Goal: Transaction & Acquisition: Purchase product/service

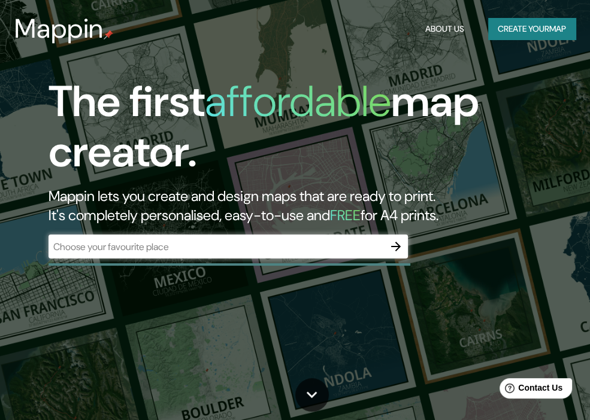
click at [196, 257] on div "​" at bounding box center [228, 247] width 359 height 24
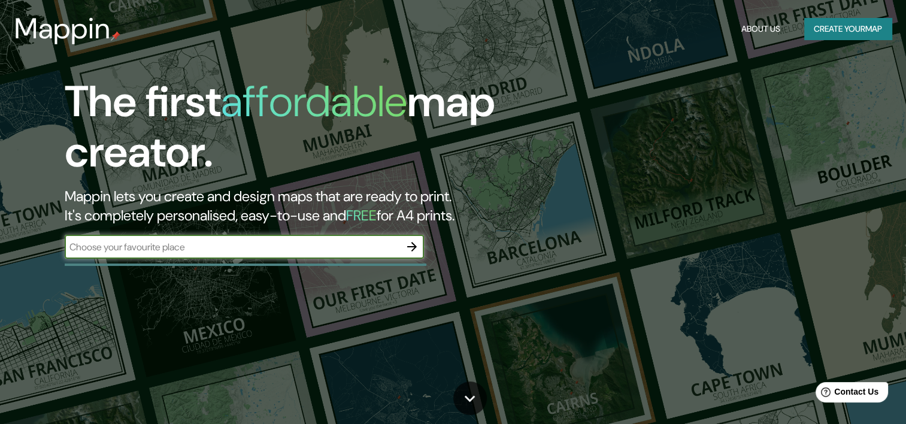
click at [244, 251] on input "text" at bounding box center [232, 247] width 335 height 14
type input "[GEOGRAPHIC_DATA]"
click at [411, 251] on icon "button" at bounding box center [412, 247] width 14 height 14
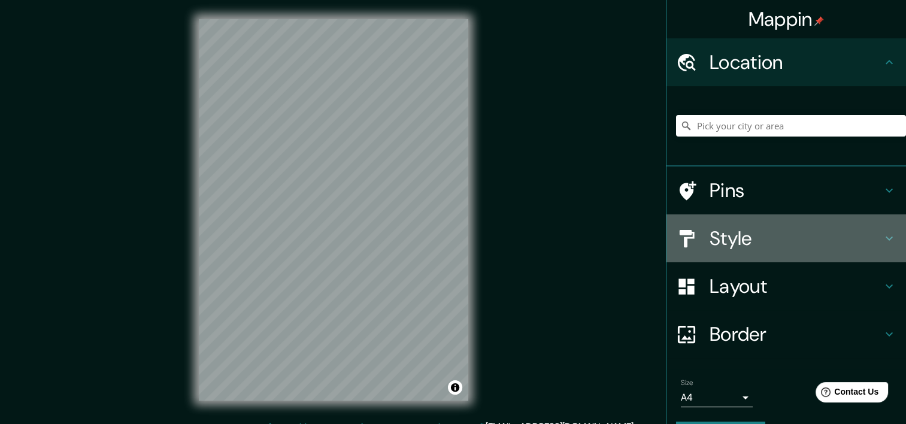
click at [598, 238] on h4 "Style" at bounding box center [796, 238] width 172 height 24
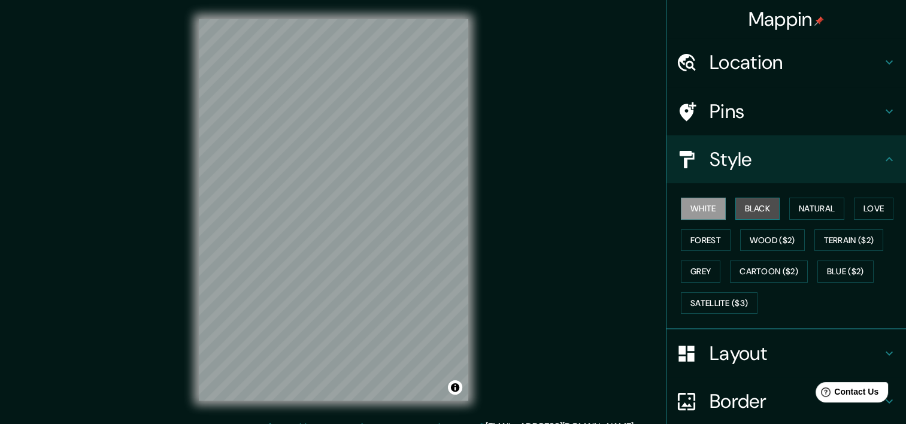
click at [598, 217] on button "Black" at bounding box center [757, 209] width 45 height 22
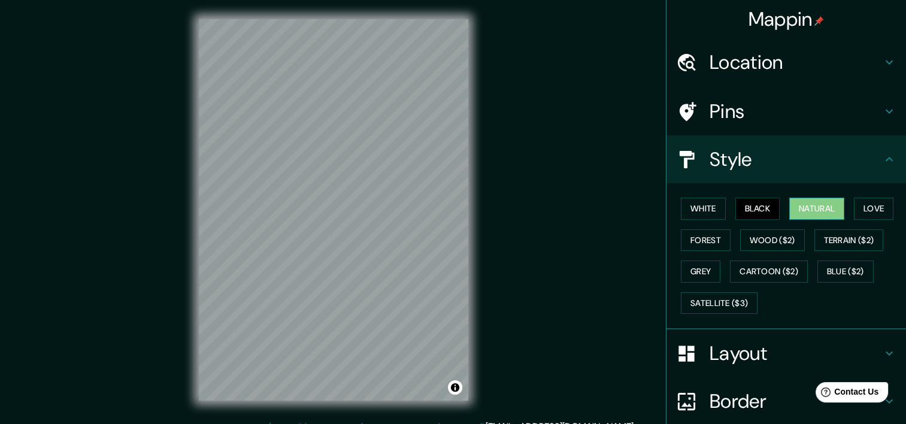
click at [598, 214] on button "Natural" at bounding box center [816, 209] width 55 height 22
click at [598, 62] on h4 "Location" at bounding box center [796, 62] width 172 height 24
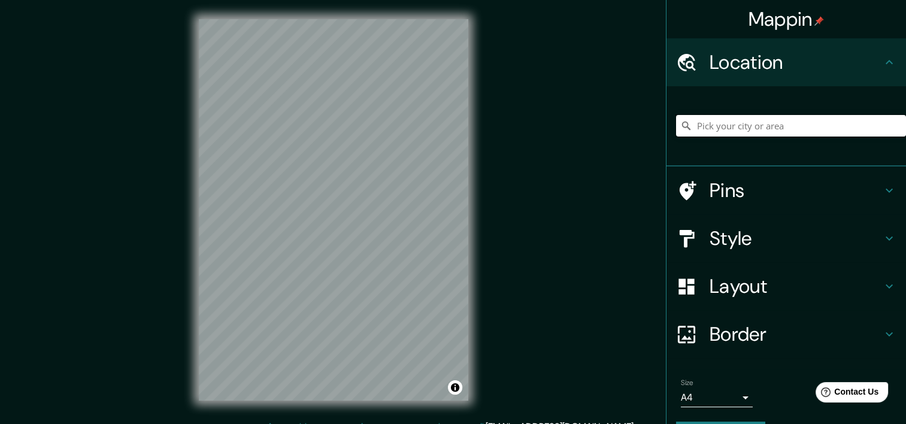
click at [598, 123] on input "Pick your city or area" at bounding box center [791, 126] width 230 height 22
click at [598, 128] on input "Pick your city or area" at bounding box center [791, 126] width 230 height 22
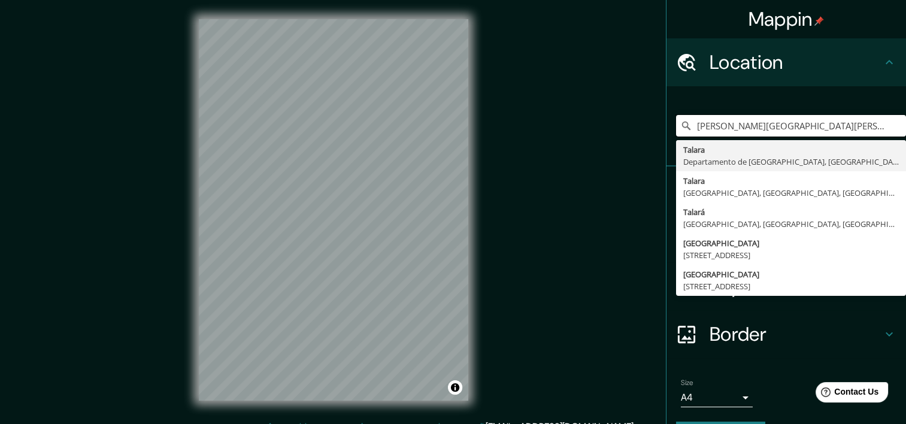
type input "[PERSON_NAME][GEOGRAPHIC_DATA][PERSON_NAME], provincia de [GEOGRAPHIC_DATA], [G…"
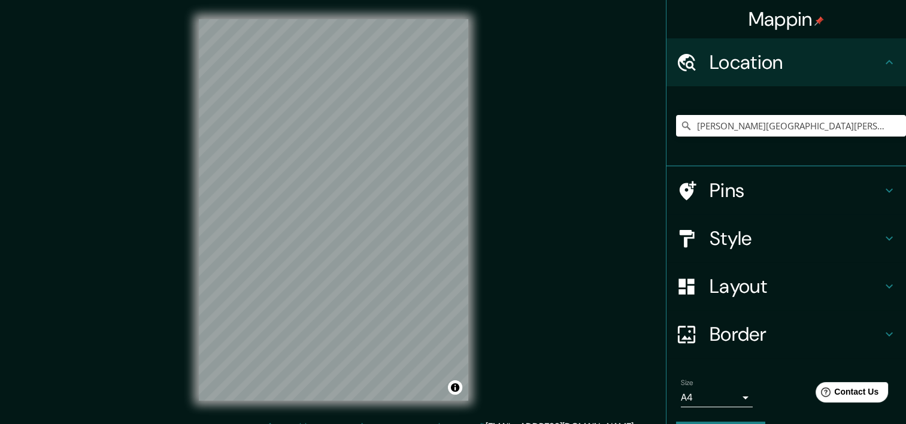
click at [598, 341] on h4 "Border" at bounding box center [796, 334] width 172 height 24
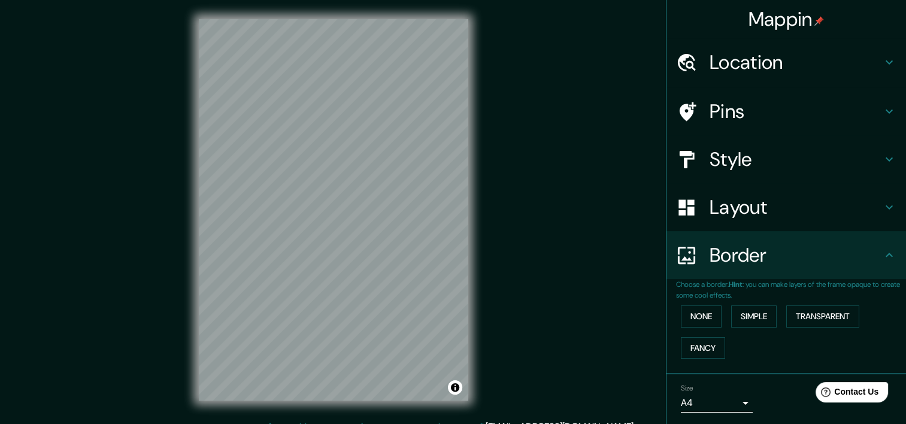
scroll to position [38, 0]
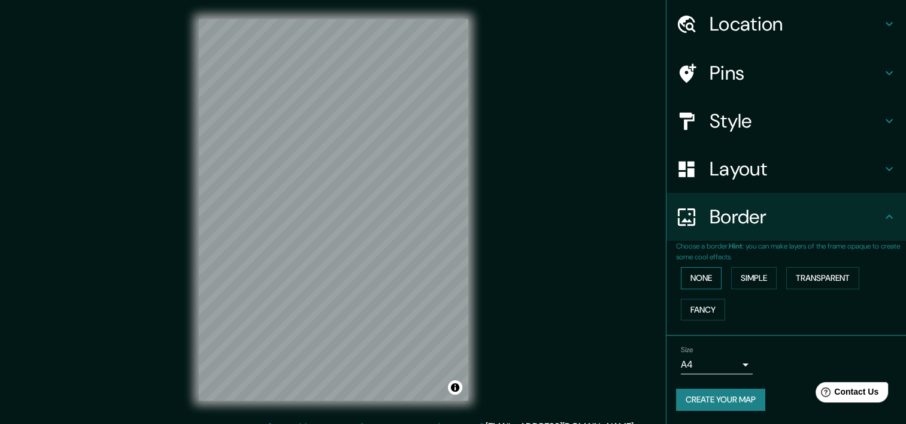
click at [598, 274] on button "None" at bounding box center [701, 278] width 41 height 22
click at [598, 278] on button "Simple" at bounding box center [754, 278] width 46 height 22
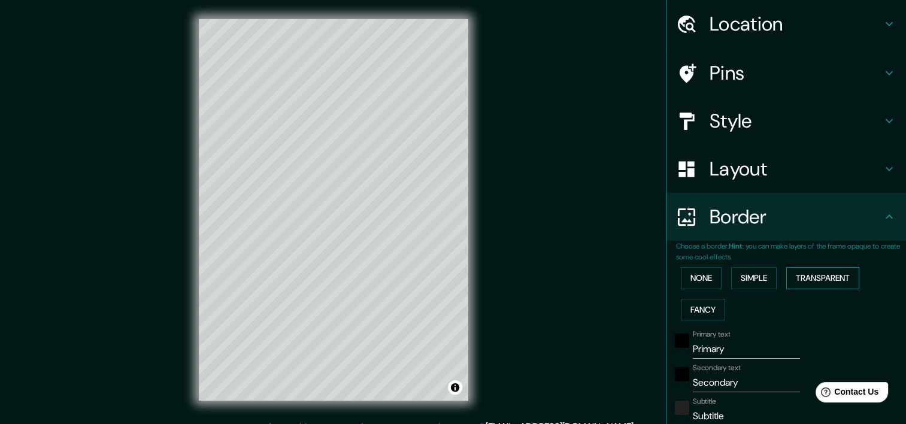
click at [598, 279] on button "Transparent" at bounding box center [822, 278] width 73 height 22
click at [598, 277] on button "None" at bounding box center [701, 278] width 41 height 22
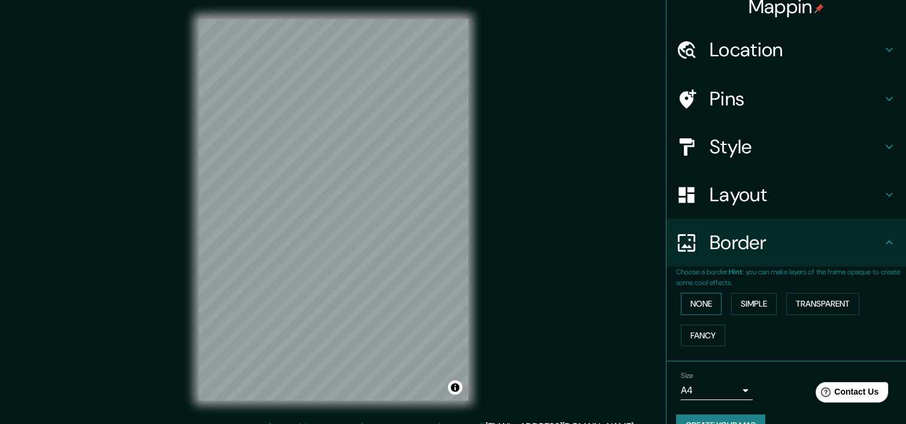
scroll to position [0, 0]
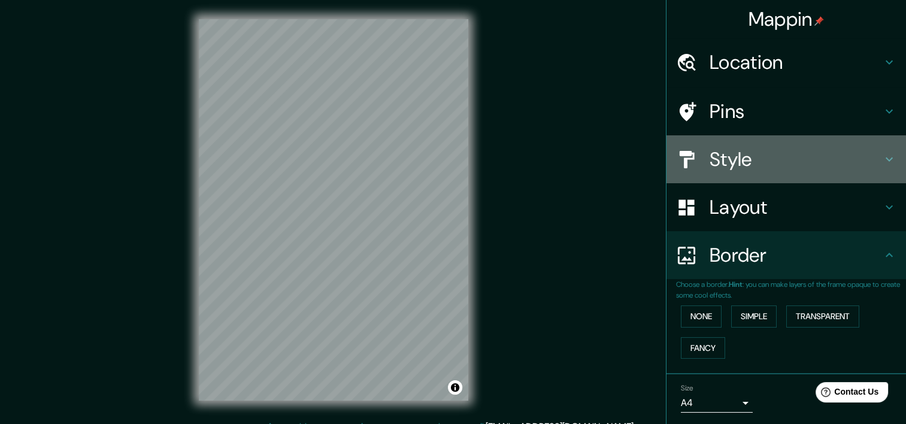
click at [598, 147] on h4 "Style" at bounding box center [796, 159] width 172 height 24
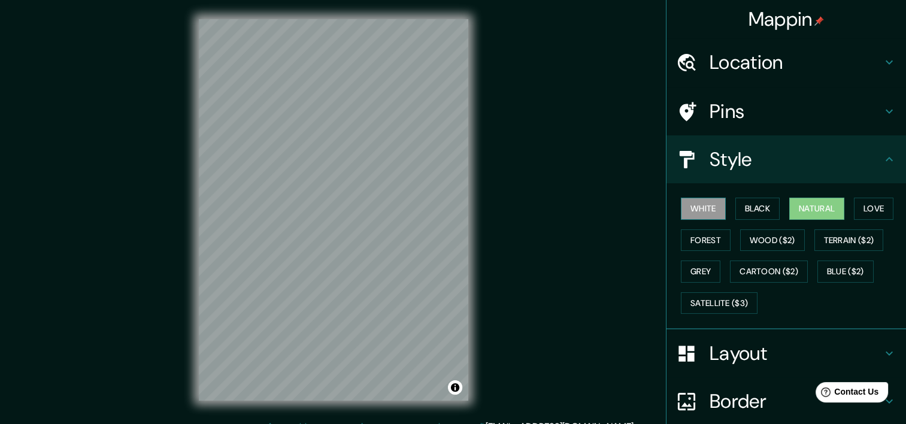
click at [598, 204] on button "White" at bounding box center [703, 209] width 45 height 22
click at [598, 213] on button "Black" at bounding box center [757, 209] width 45 height 22
click at [598, 215] on button "Natural" at bounding box center [816, 209] width 55 height 22
click at [598, 210] on button "Love" at bounding box center [874, 209] width 40 height 22
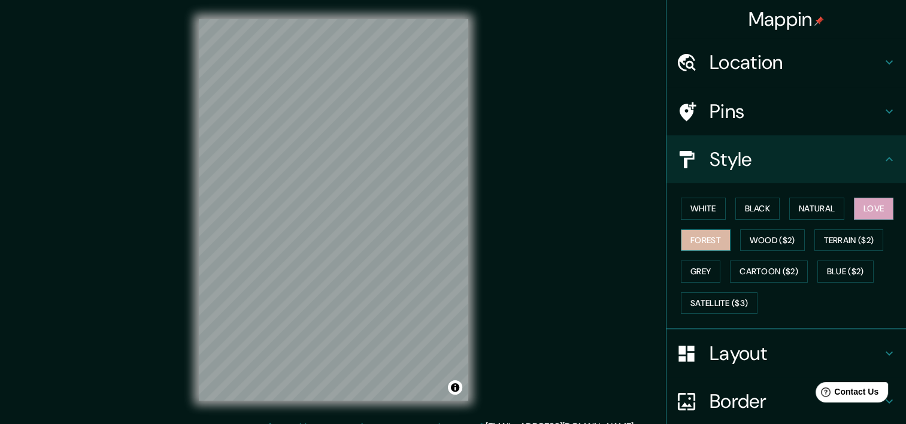
click at [598, 242] on button "Forest" at bounding box center [706, 240] width 50 height 22
click at [598, 237] on button "Wood ($2)" at bounding box center [772, 240] width 65 height 22
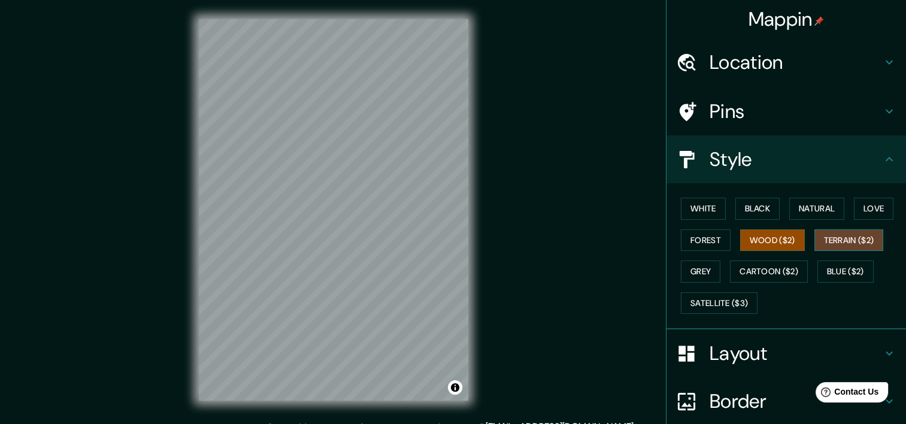
click at [598, 242] on button "Terrain ($2)" at bounding box center [848, 240] width 69 height 22
click at [598, 269] on button "Grey" at bounding box center [701, 271] width 40 height 22
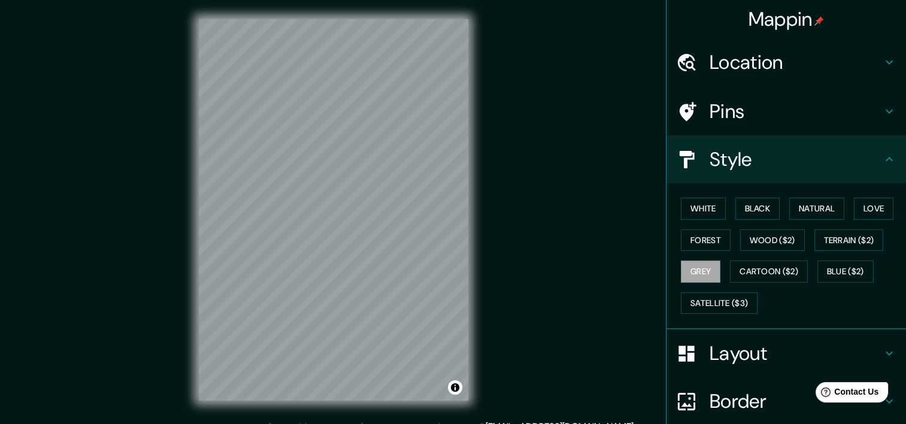
click at [598, 216] on div "White Black Natural Love Forest Wood ($2) Terrain ($2) Grey Cartoon ($2) Blue (…" at bounding box center [791, 256] width 230 height 126
click at [598, 214] on button "White" at bounding box center [703, 209] width 45 height 22
click at [598, 113] on h4 "Pins" at bounding box center [796, 111] width 172 height 24
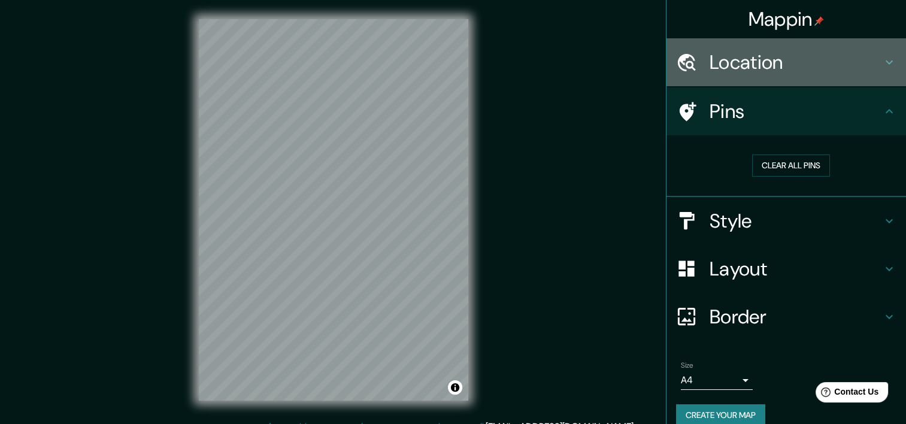
click at [598, 64] on h4 "Location" at bounding box center [796, 62] width 172 height 24
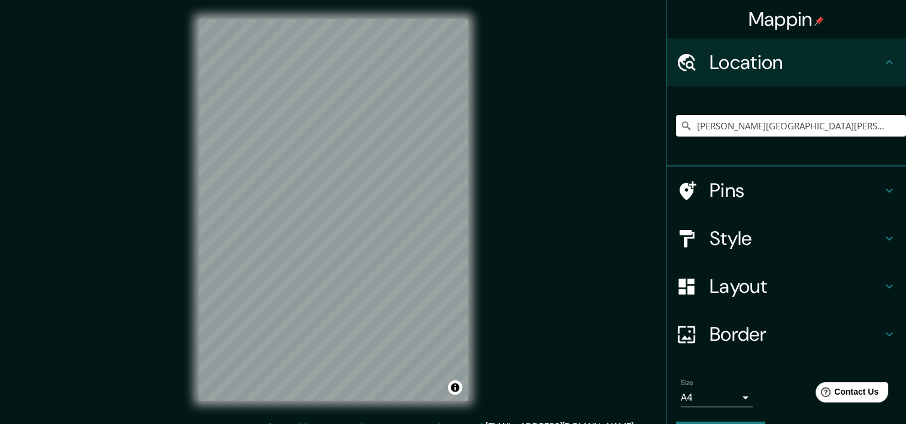
click at [598, 279] on h4 "Layout" at bounding box center [796, 286] width 172 height 24
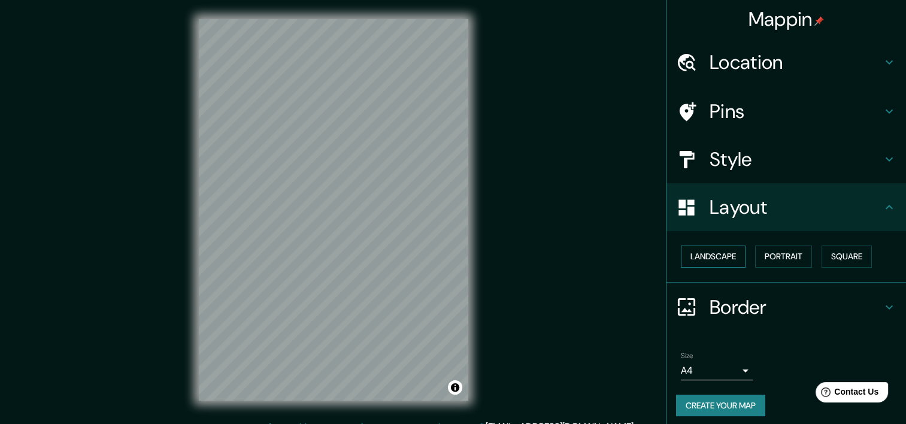
click at [598, 254] on button "Landscape" at bounding box center [713, 257] width 65 height 22
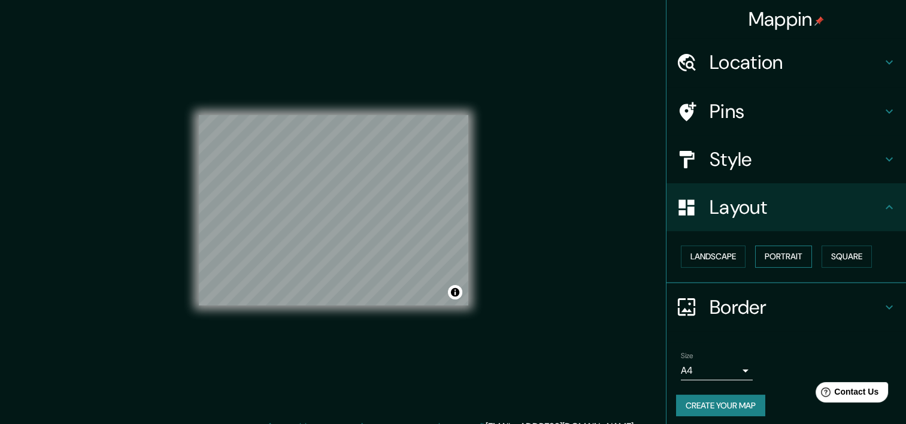
click at [598, 250] on button "Portrait" at bounding box center [783, 257] width 57 height 22
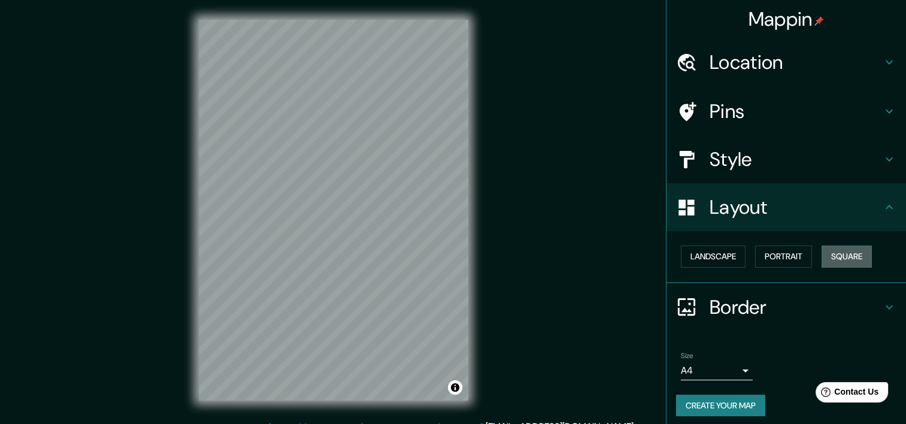
click at [598, 254] on button "Square" at bounding box center [847, 257] width 50 height 22
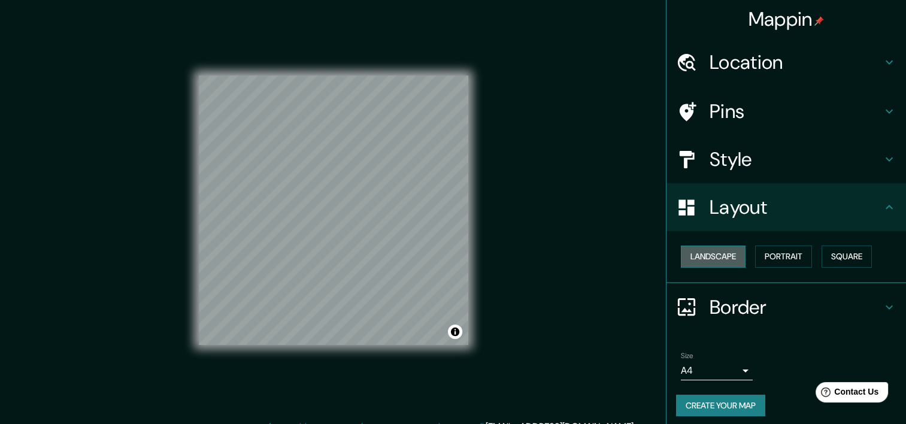
click at [598, 256] on button "Landscape" at bounding box center [713, 257] width 65 height 22
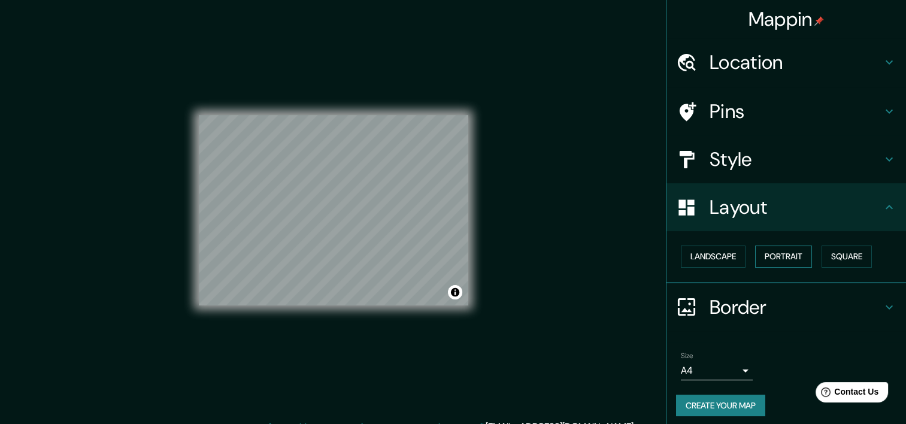
click at [598, 261] on button "Portrait" at bounding box center [783, 257] width 57 height 22
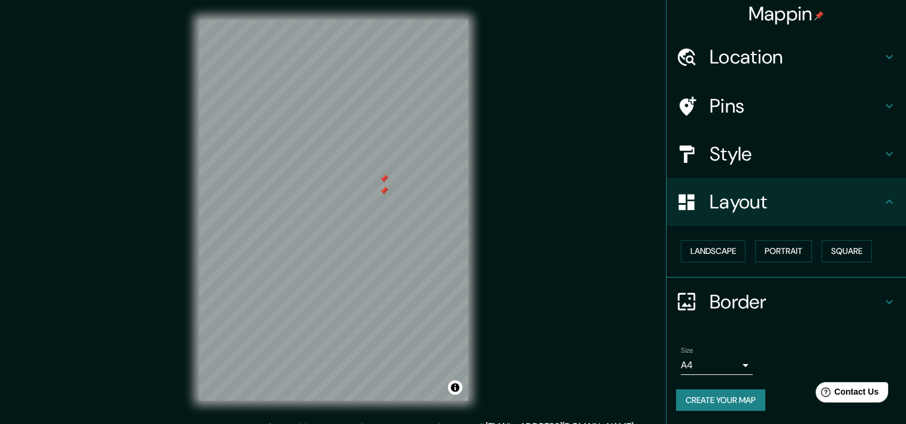
click at [388, 20] on div at bounding box center [333, 20] width 269 height 0
click at [382, 193] on div at bounding box center [384, 191] width 10 height 10
